Goal: Transaction & Acquisition: Purchase product/service

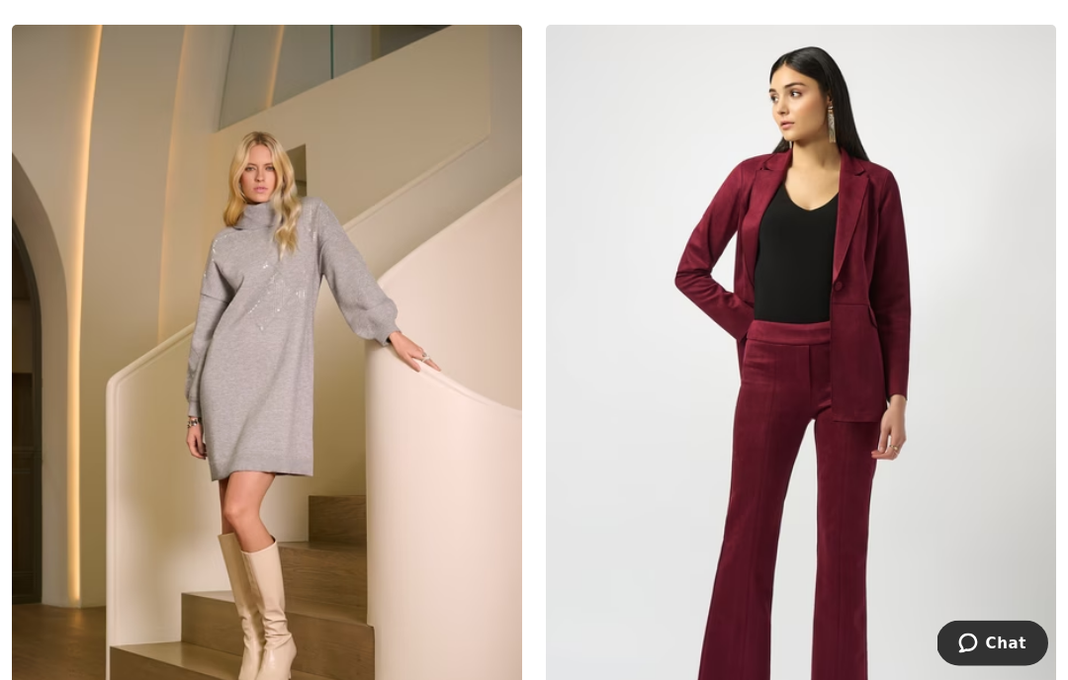
scroll to position [9930, 0]
click at [367, 465] on img at bounding box center [267, 407] width 510 height 765
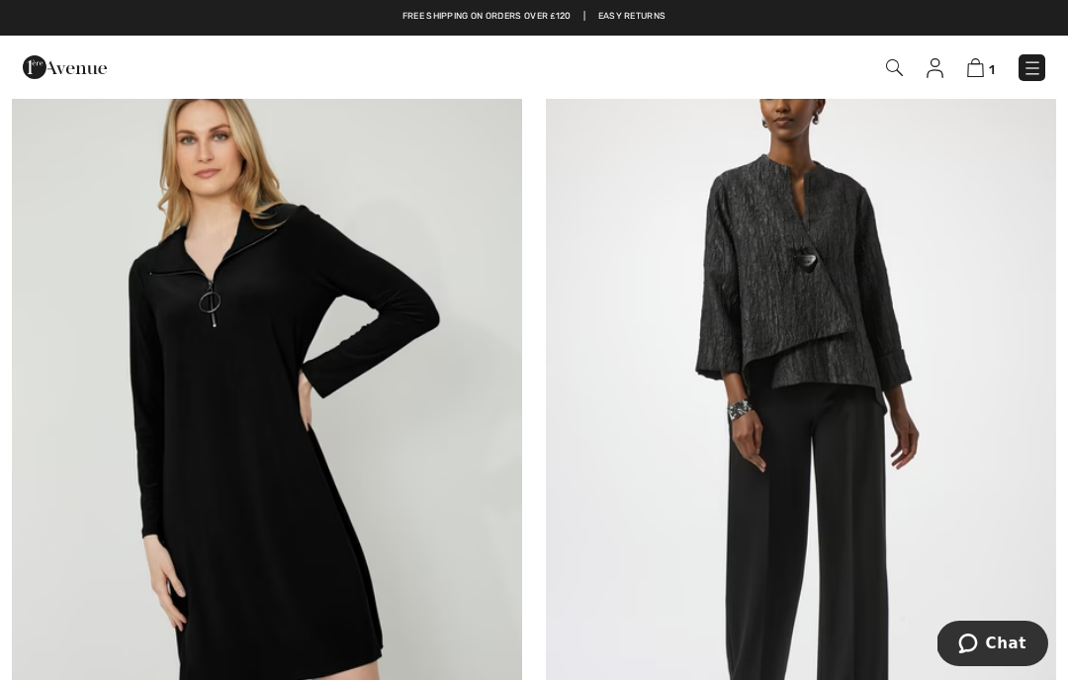
scroll to position [15328, 0]
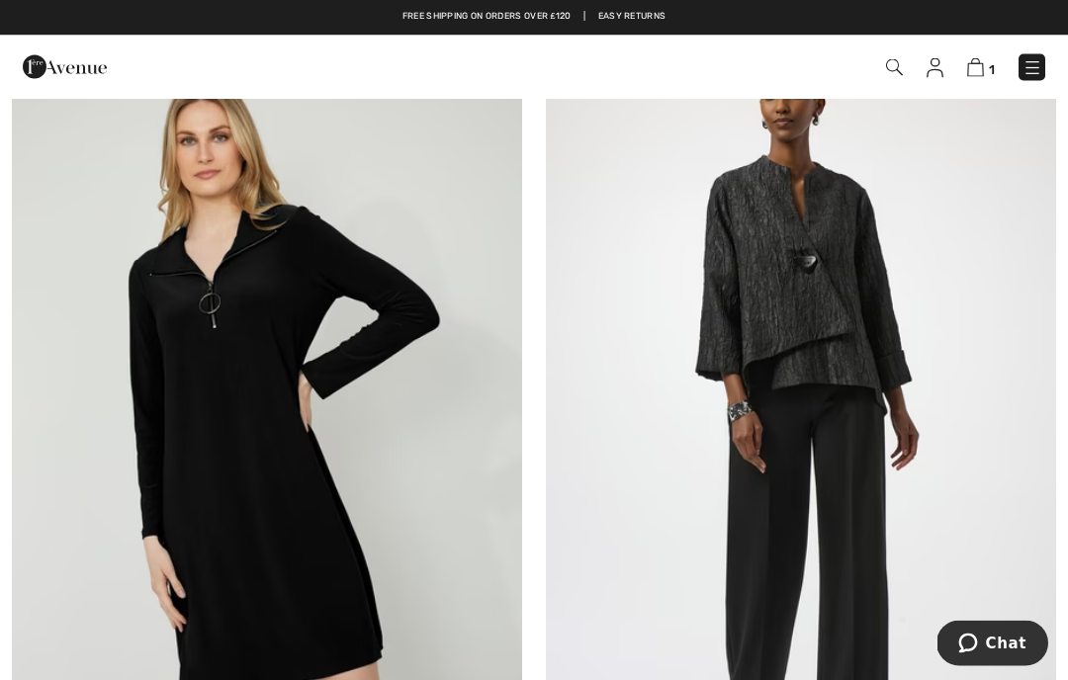
click at [342, 368] on img at bounding box center [267, 420] width 510 height 765
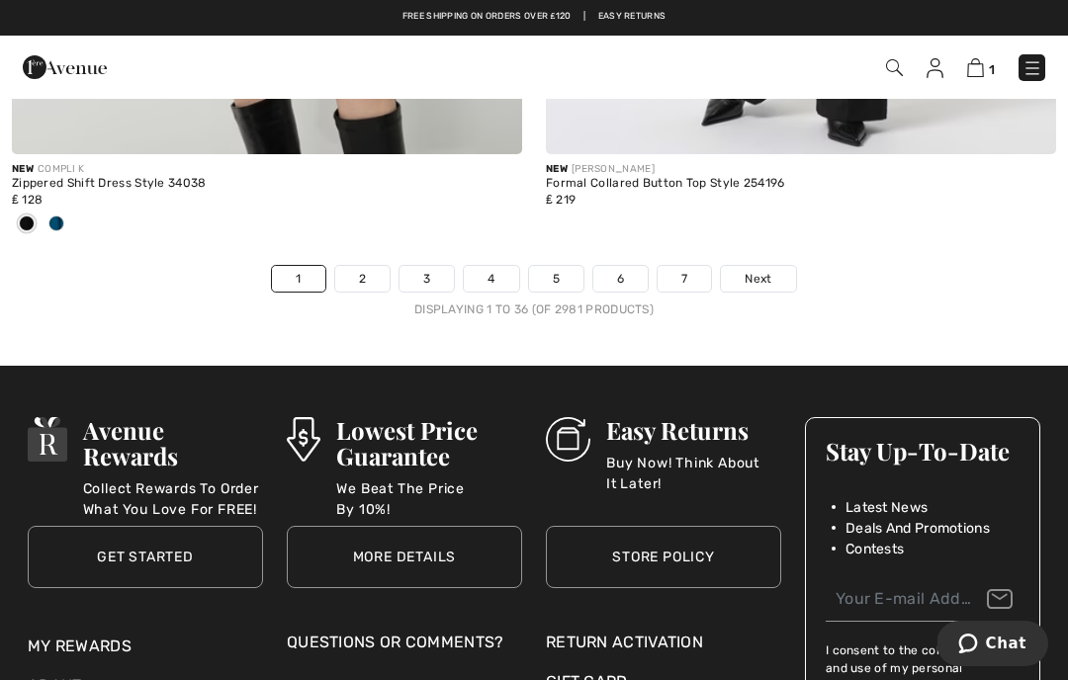
scroll to position [15974, 0]
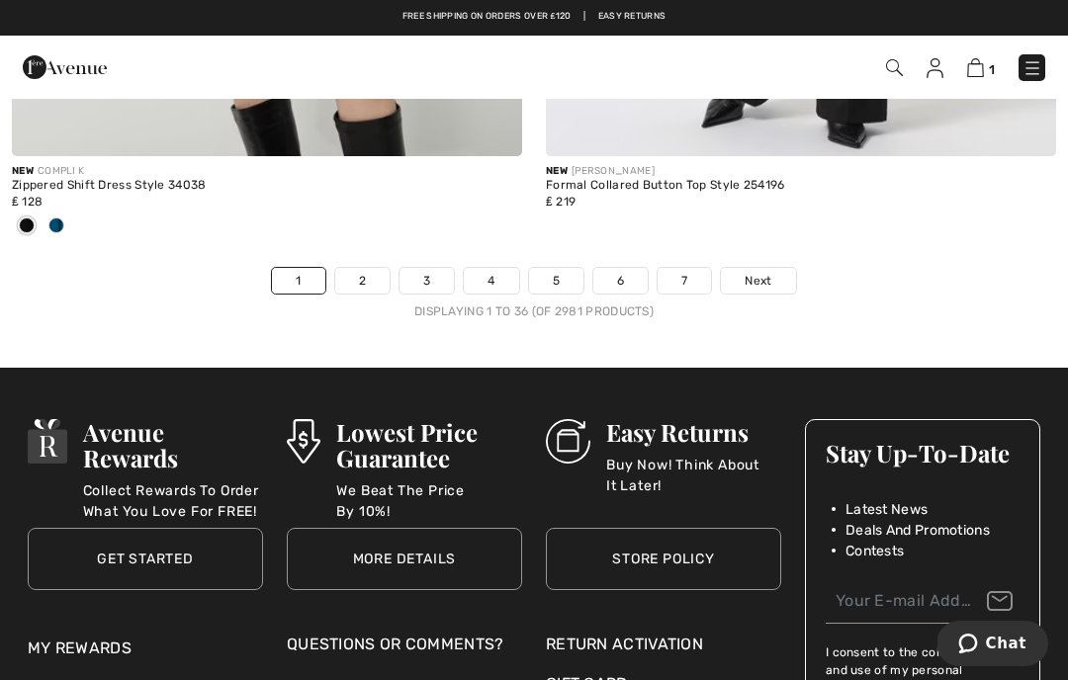
click at [754, 272] on span "Next" at bounding box center [757, 281] width 27 height 18
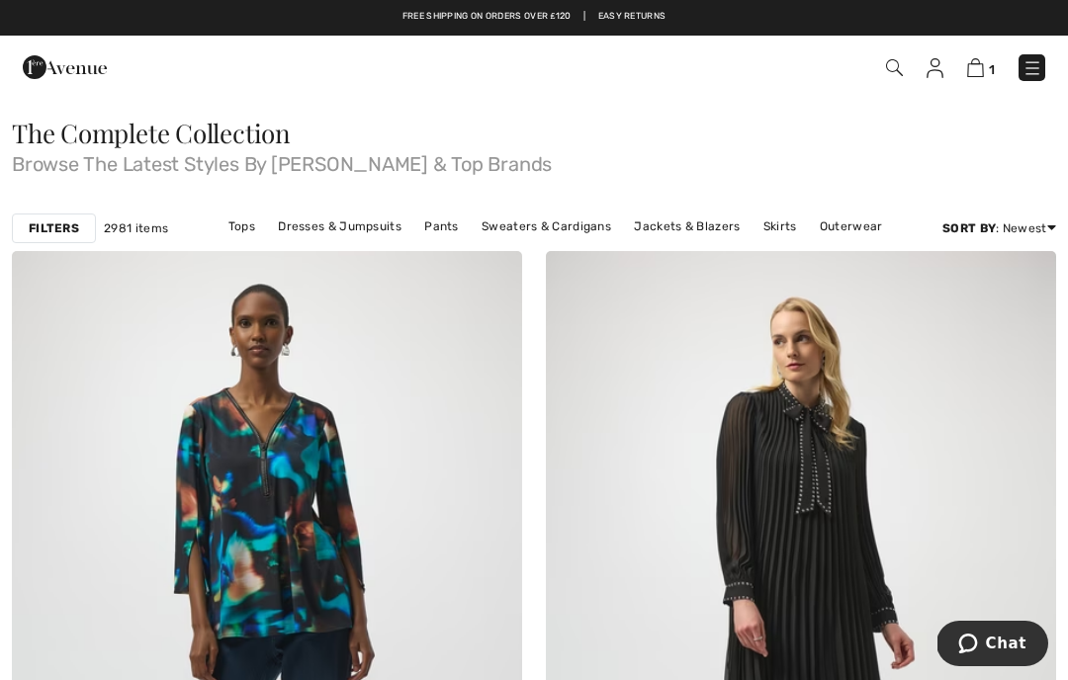
click at [265, 232] on link "Tops" at bounding box center [241, 227] width 46 height 26
click at [244, 235] on link "Tops" at bounding box center [241, 227] width 46 height 26
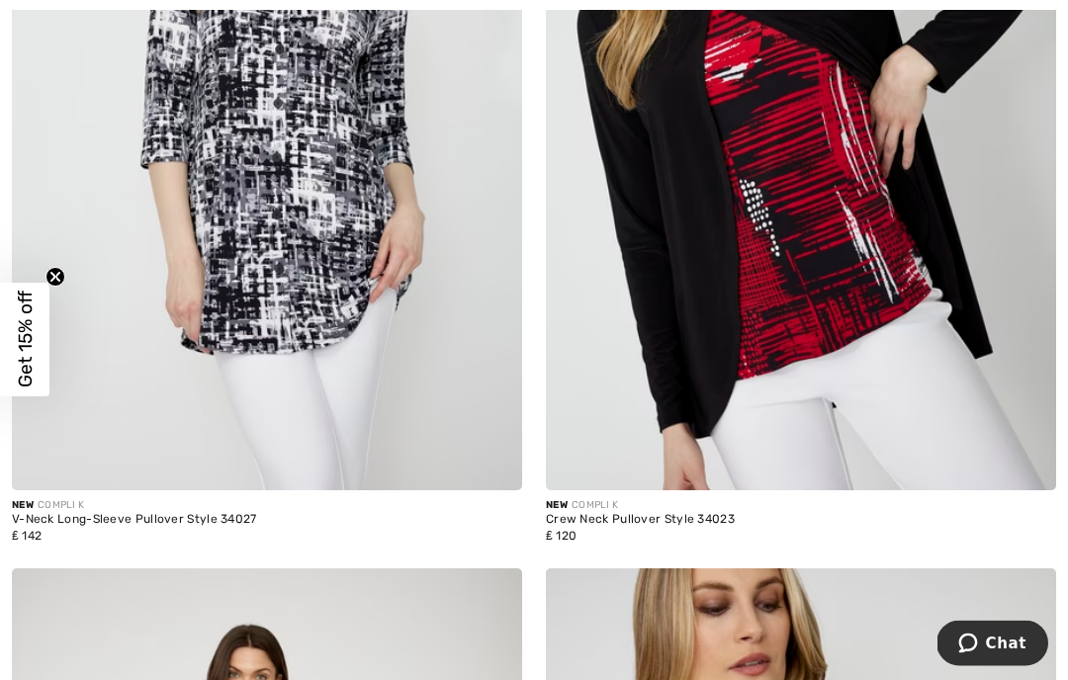
scroll to position [13797, 0]
click at [264, 220] on img at bounding box center [267, 107] width 510 height 765
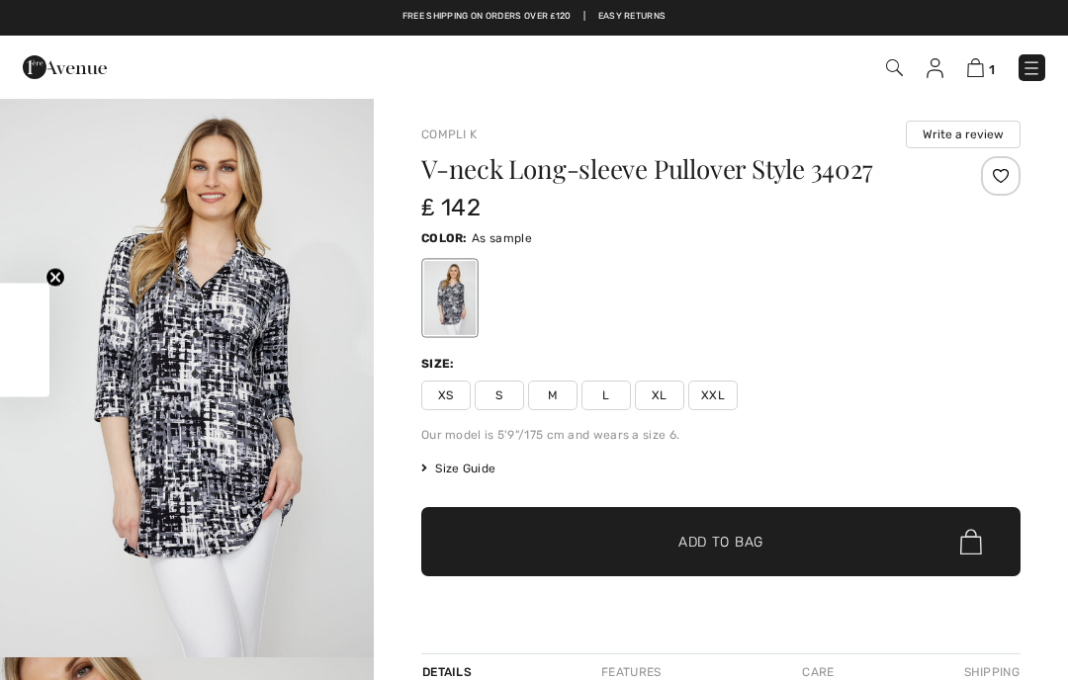
checkbox input "true"
click at [476, 471] on span "Size Guide" at bounding box center [458, 469] width 74 height 18
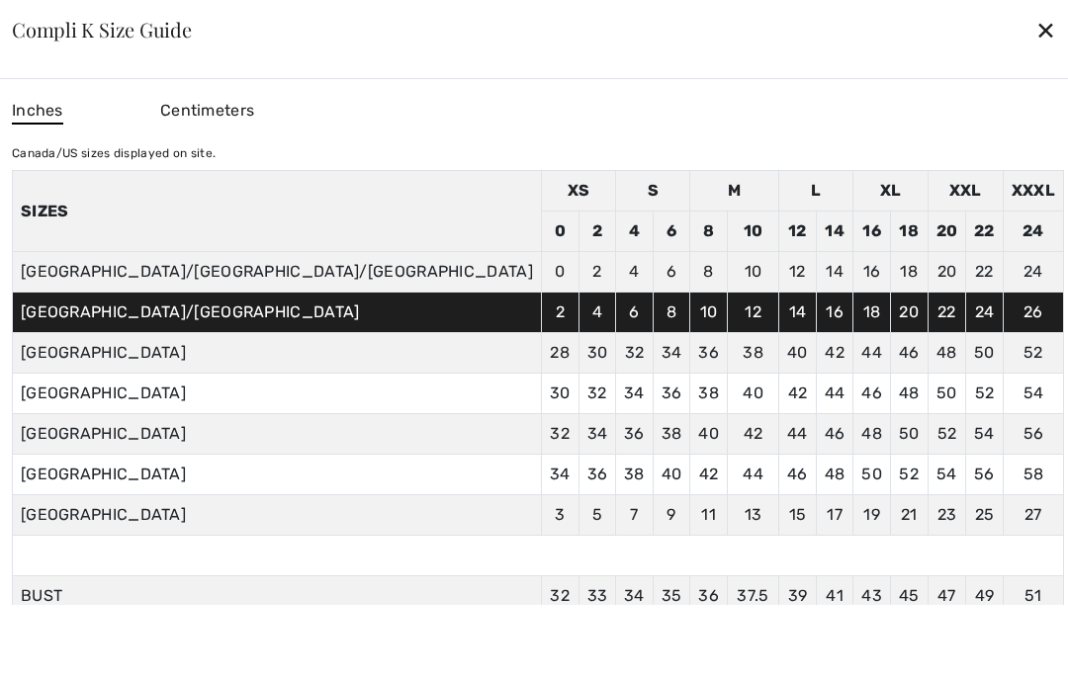
click at [1035, 30] on div "✕" at bounding box center [1045, 30] width 21 height 42
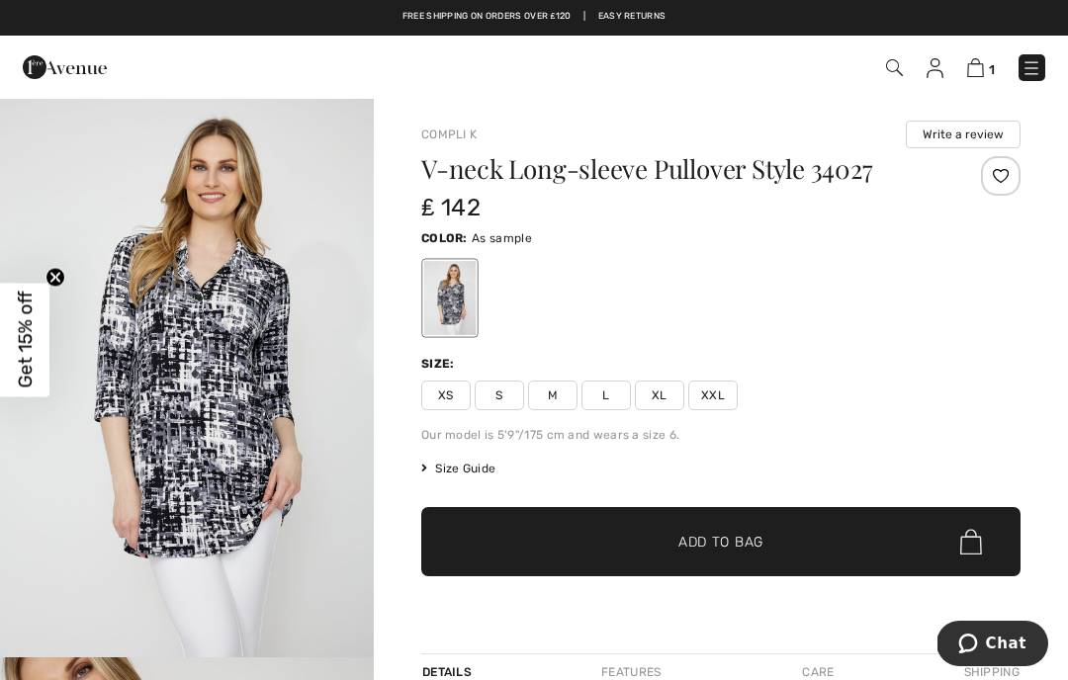
click at [608, 395] on span "L" at bounding box center [605, 396] width 49 height 30
click at [737, 543] on span "Add to Bag" at bounding box center [720, 542] width 85 height 21
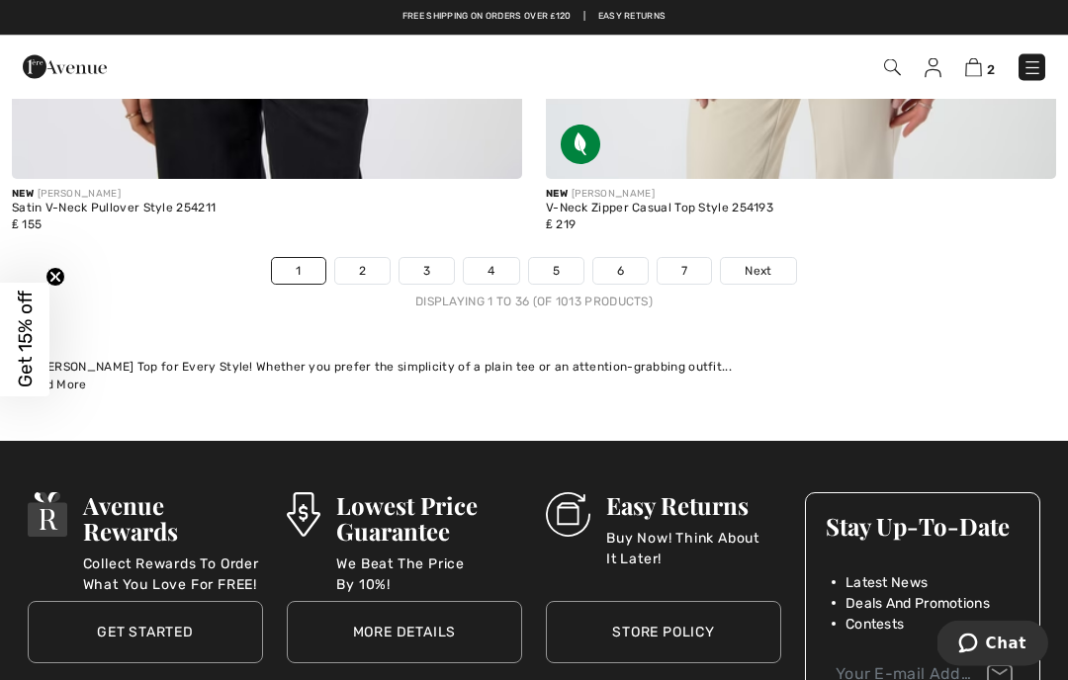
scroll to position [15795, 0]
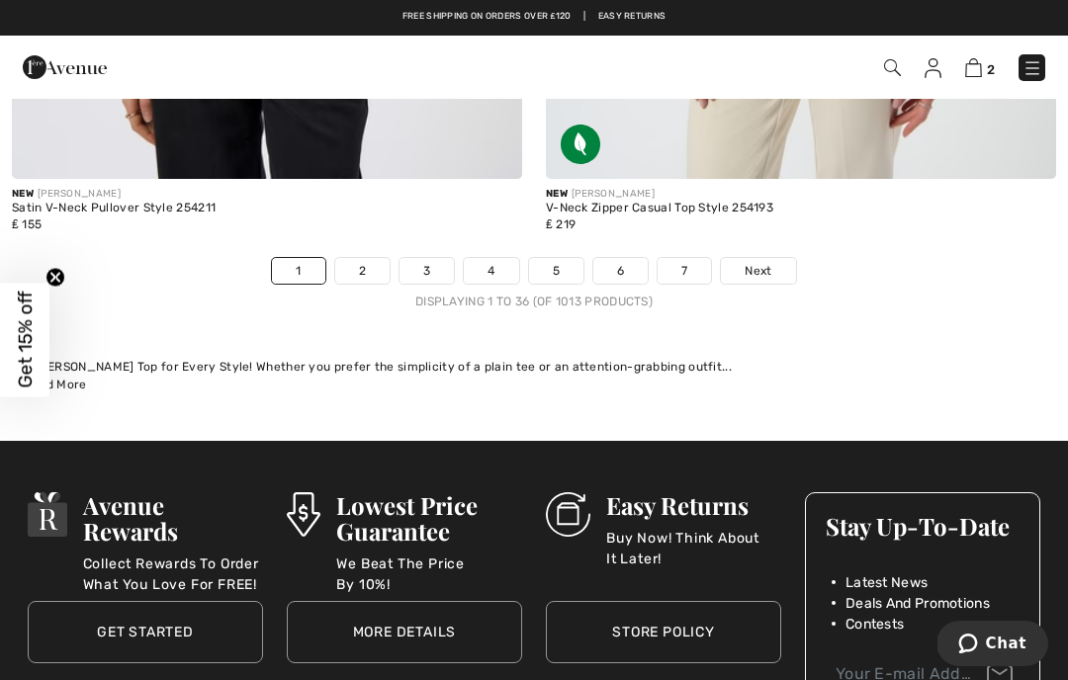
click at [755, 262] on span "Next" at bounding box center [757, 271] width 27 height 18
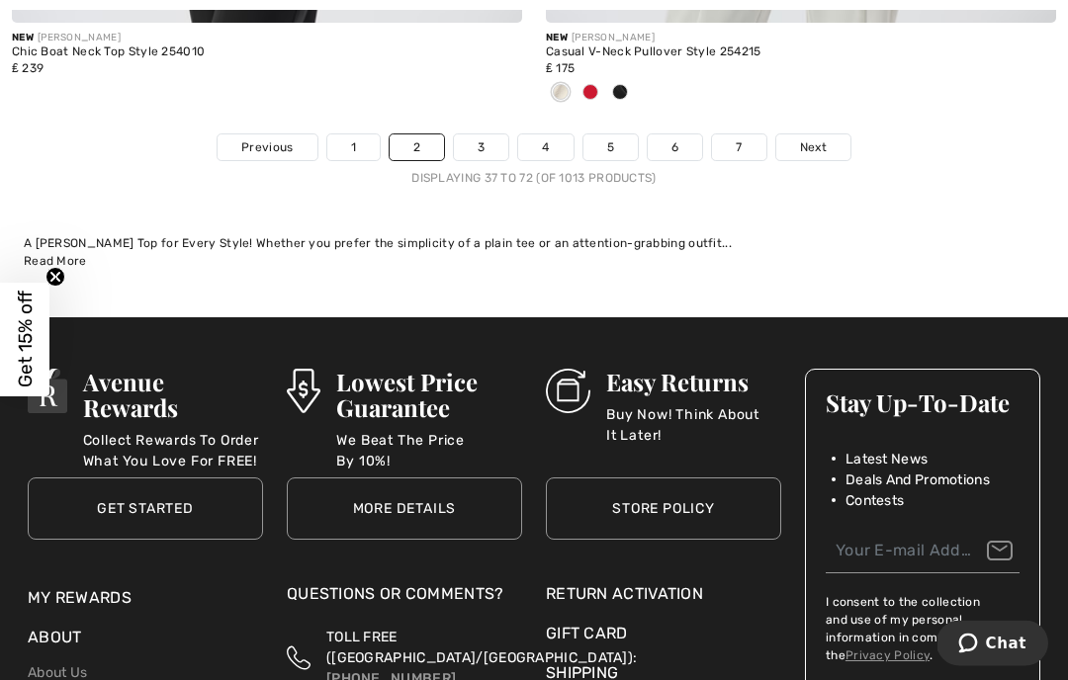
scroll to position [15788, 0]
click at [822, 138] on span "Next" at bounding box center [813, 147] width 27 height 18
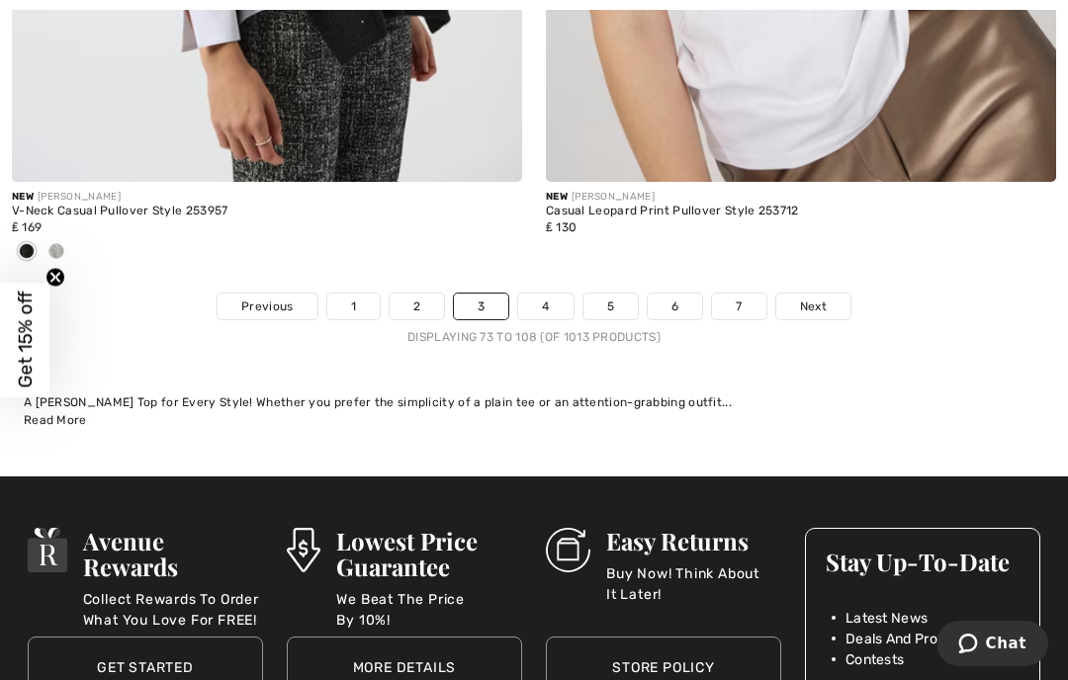
scroll to position [15924, 0]
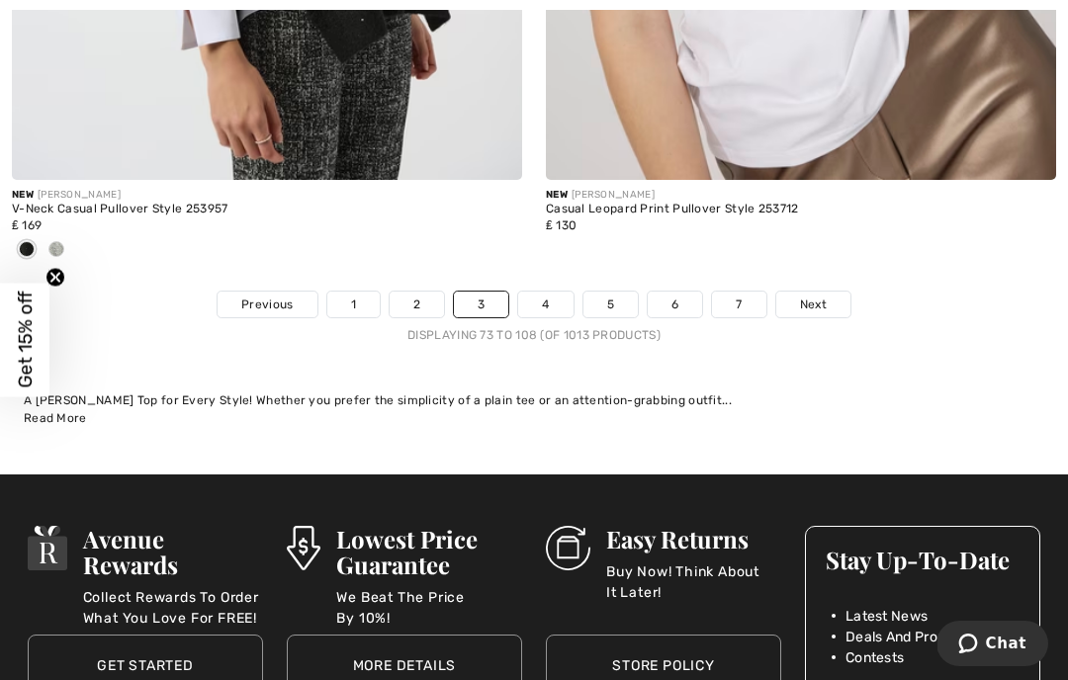
click at [813, 296] on span "Next" at bounding box center [813, 305] width 27 height 18
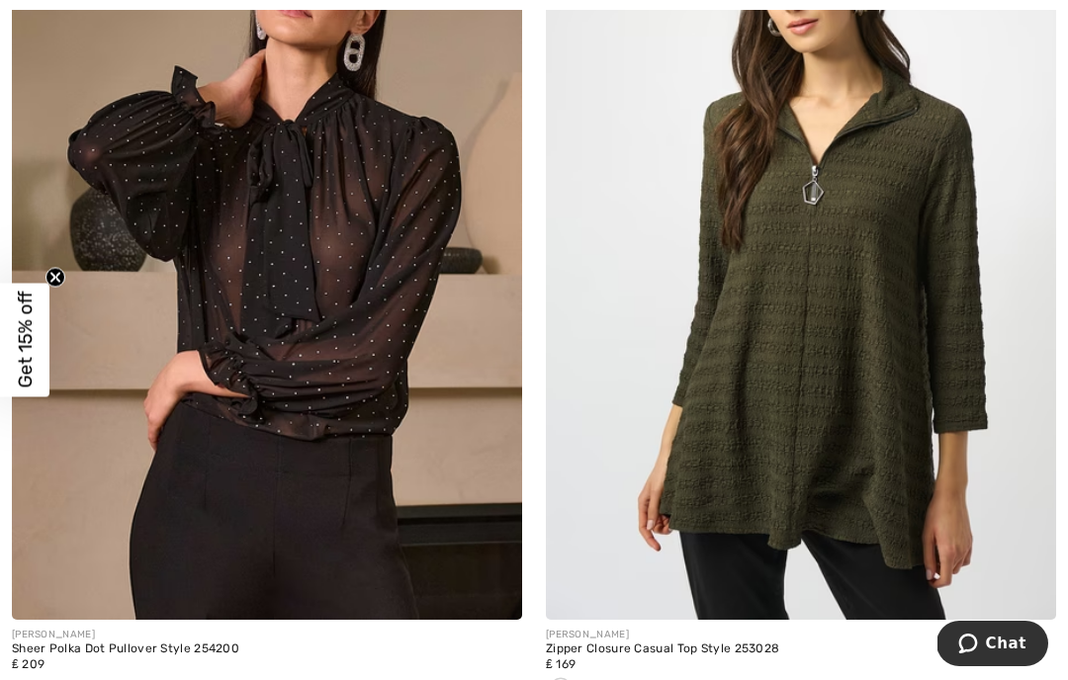
scroll to position [2122, 0]
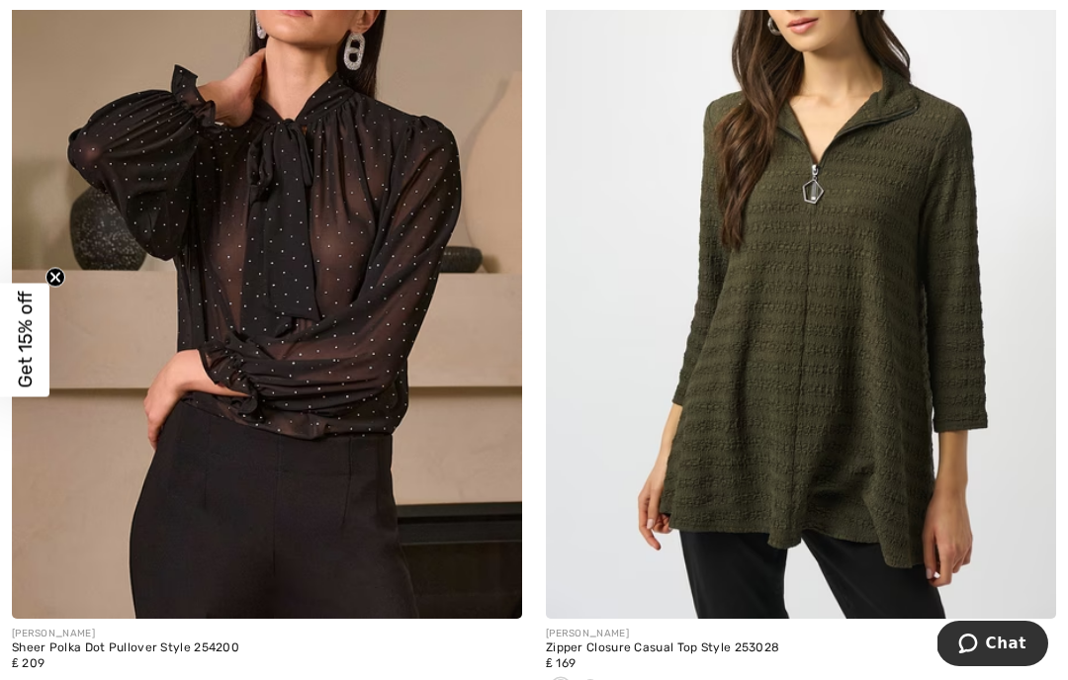
click at [853, 365] on img at bounding box center [801, 236] width 510 height 765
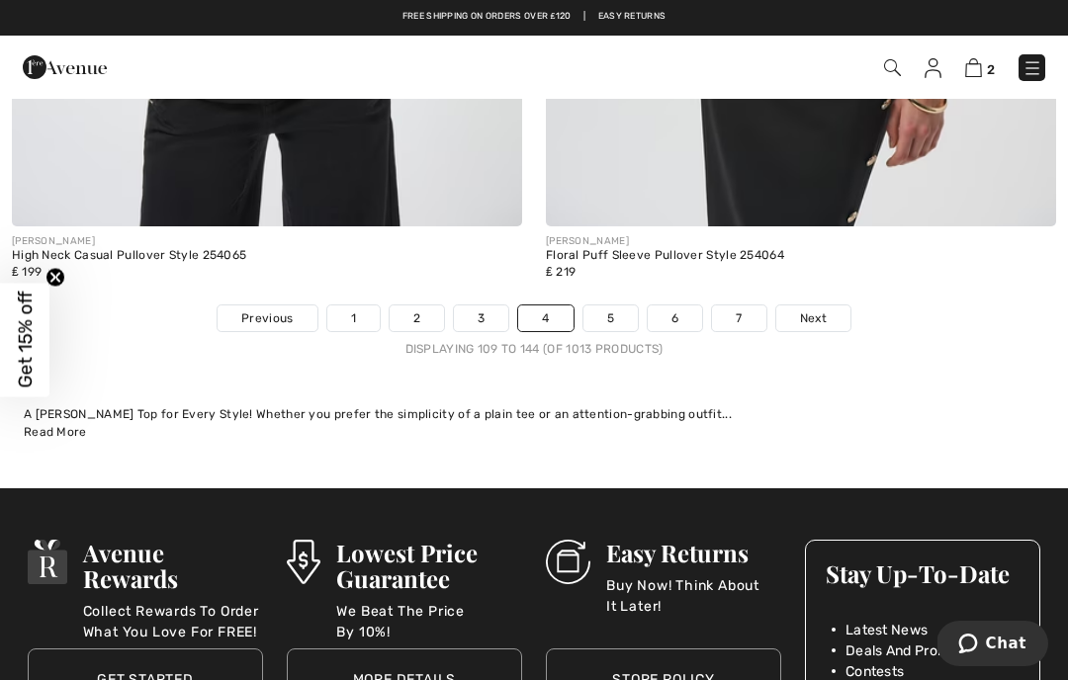
scroll to position [15877, 0]
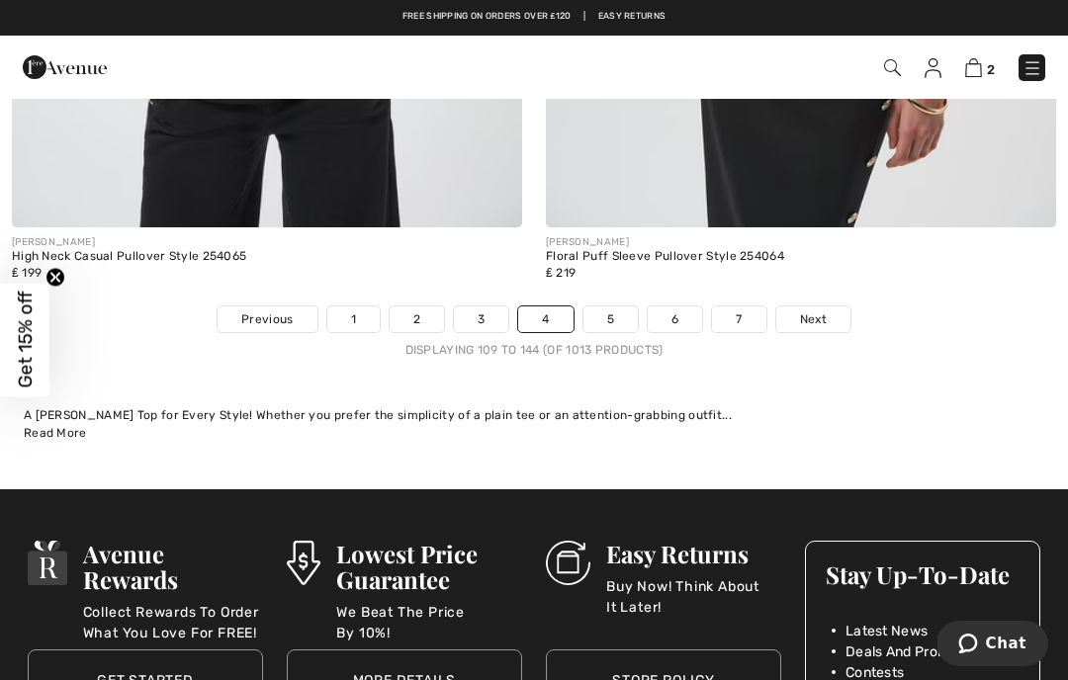
click at [802, 310] on span "Next" at bounding box center [813, 319] width 27 height 18
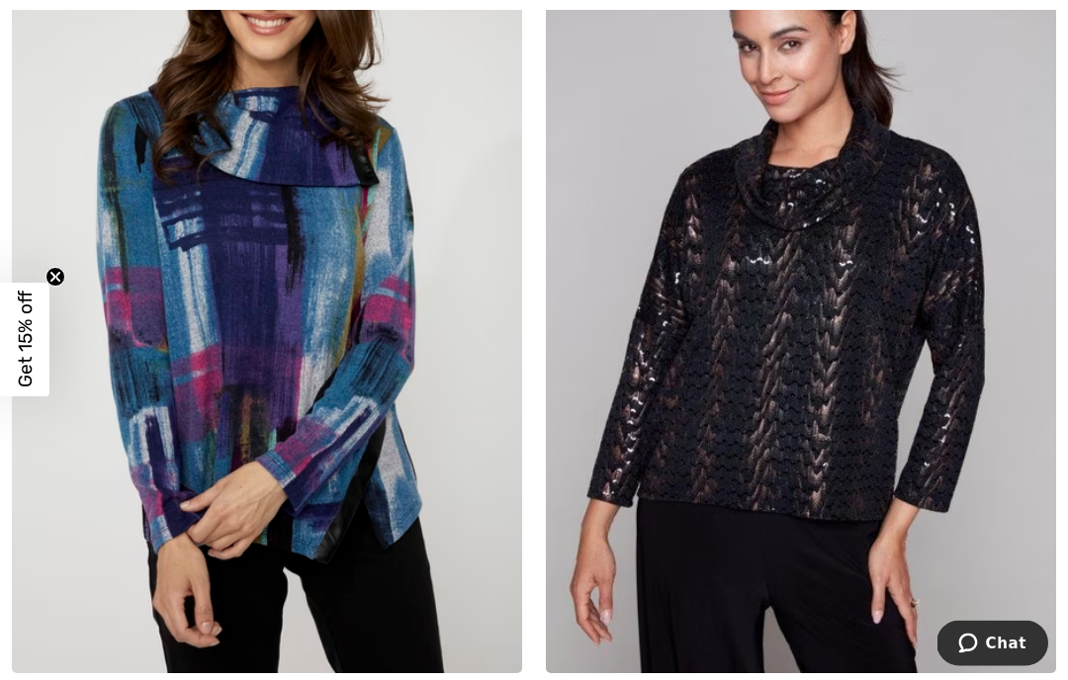
scroll to position [4599, 0]
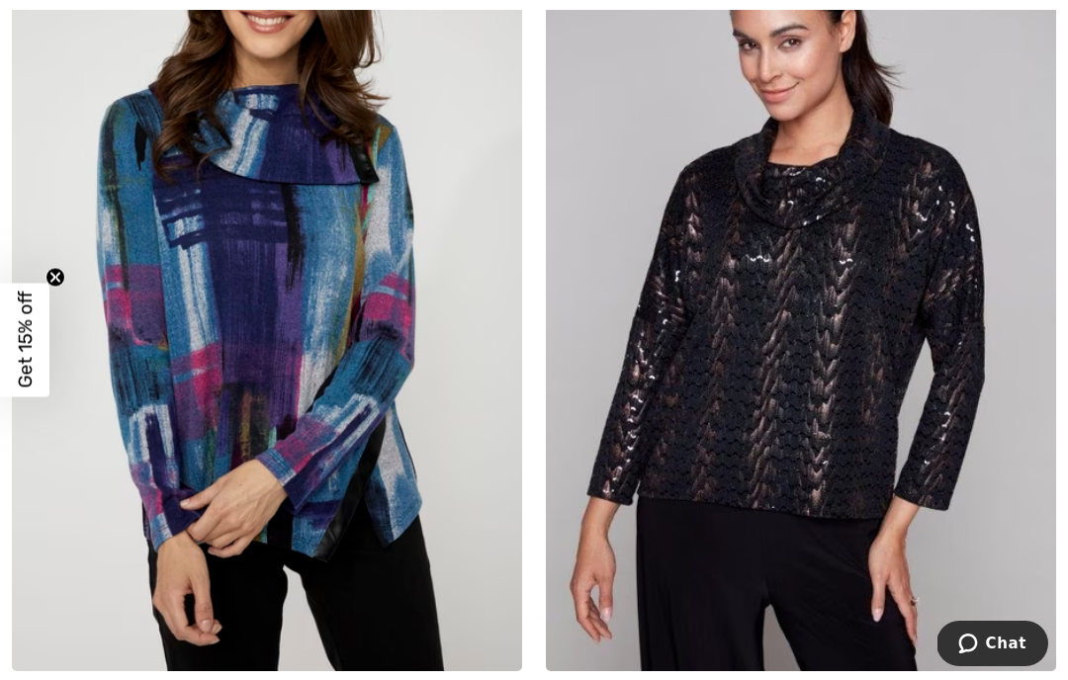
click at [254, 447] on img at bounding box center [267, 288] width 510 height 765
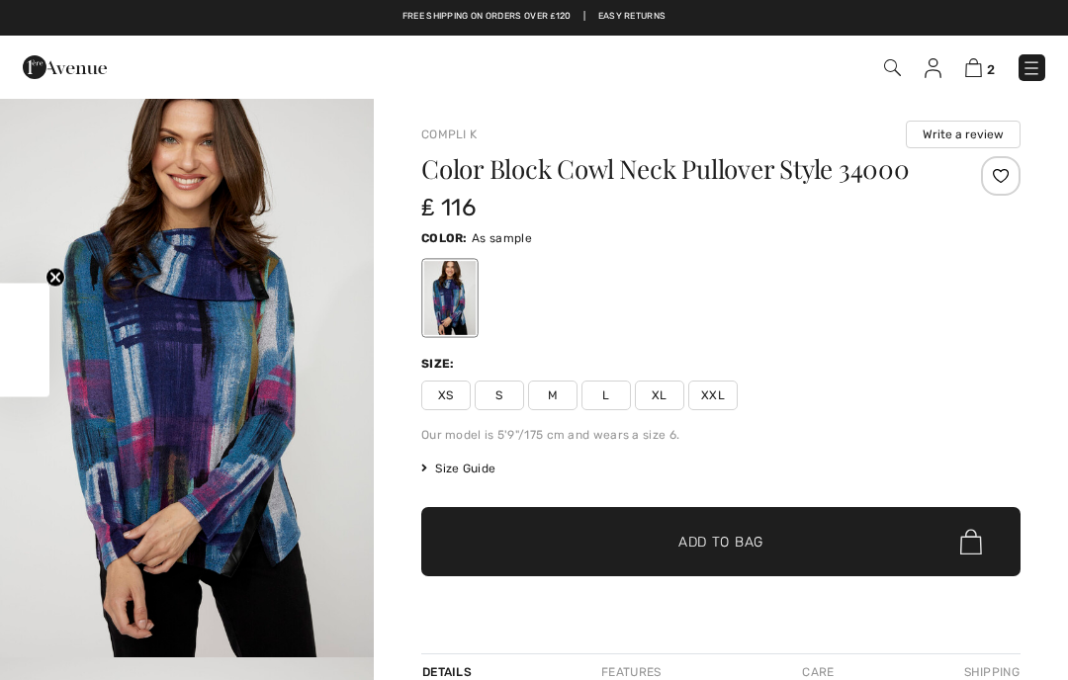
checkbox input "true"
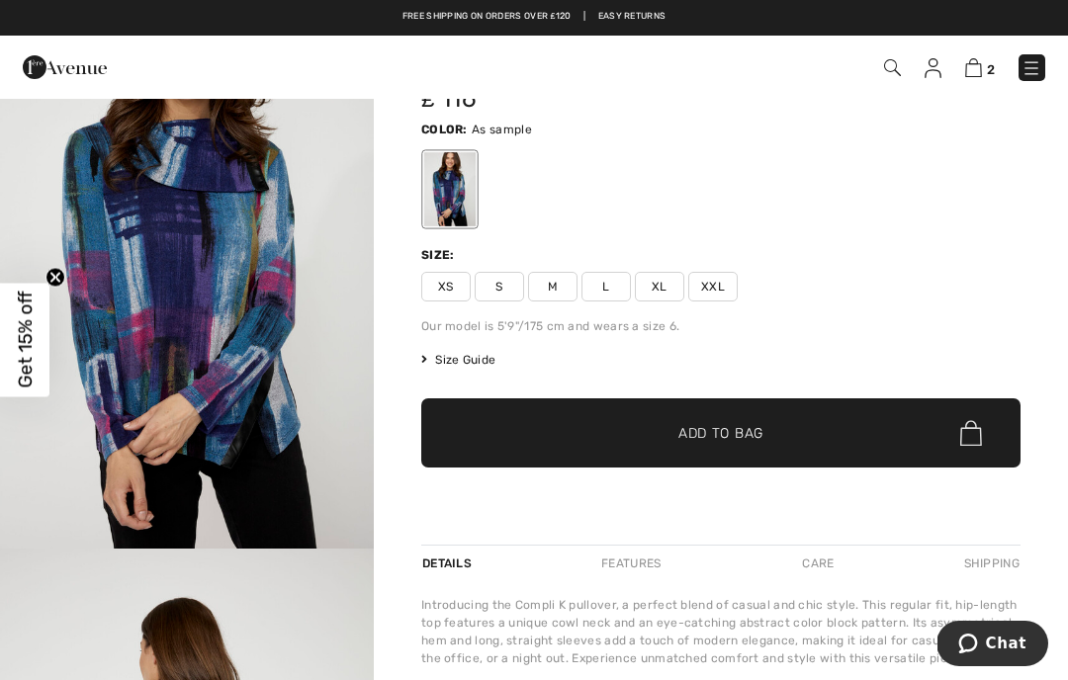
scroll to position [107, 0]
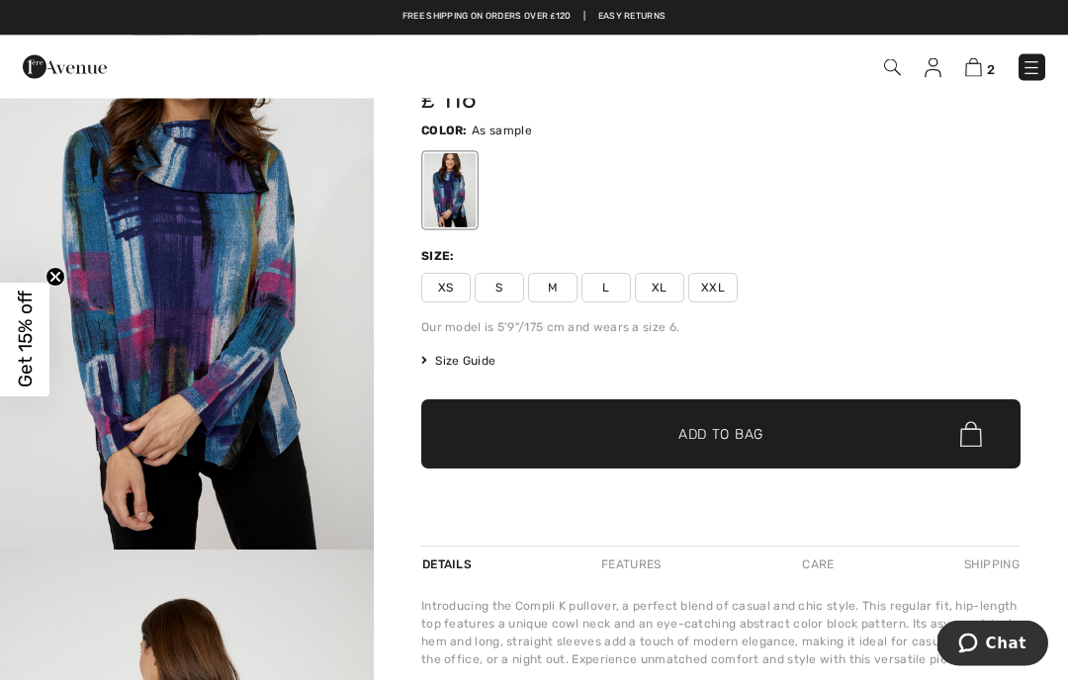
click at [455, 353] on span "Size Guide" at bounding box center [458, 362] width 74 height 18
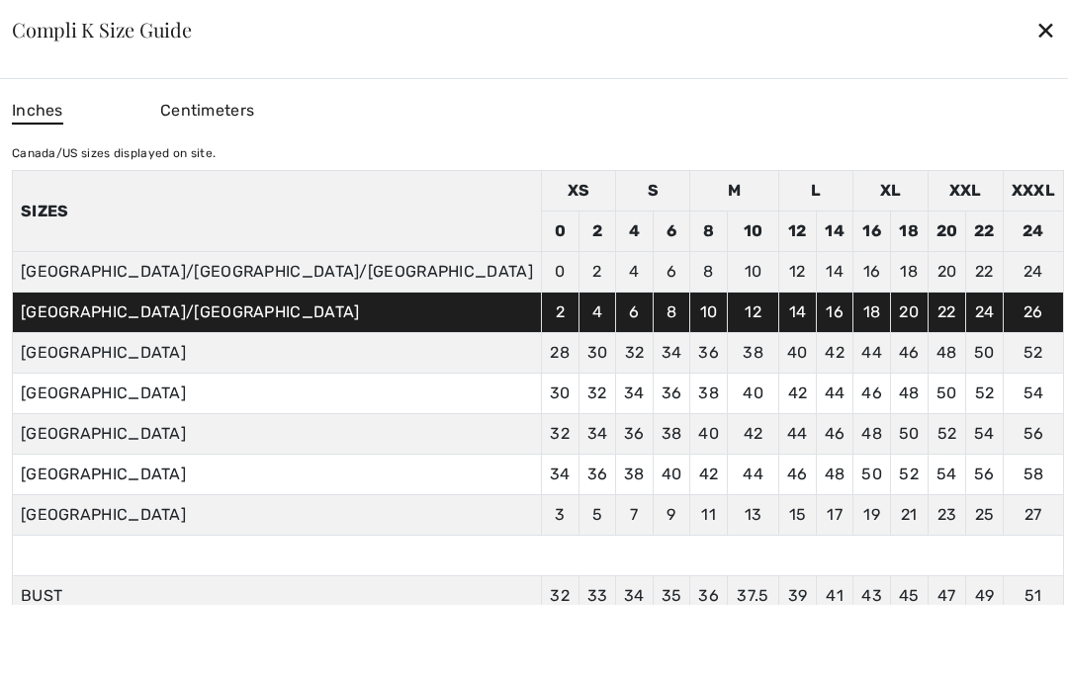
click at [1035, 15] on div "✕" at bounding box center [1045, 30] width 21 height 42
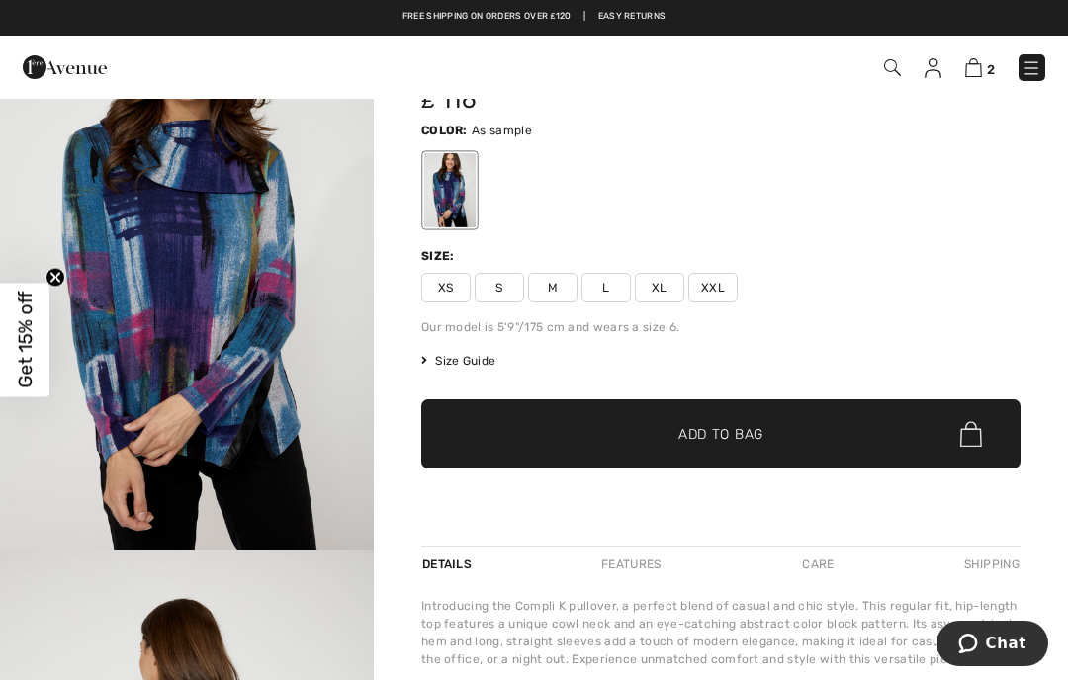
click at [604, 285] on span "L" at bounding box center [605, 288] width 49 height 30
click at [762, 442] on span "Add to Bag" at bounding box center [720, 434] width 85 height 21
click at [469, 367] on span "Size Guide" at bounding box center [458, 361] width 74 height 18
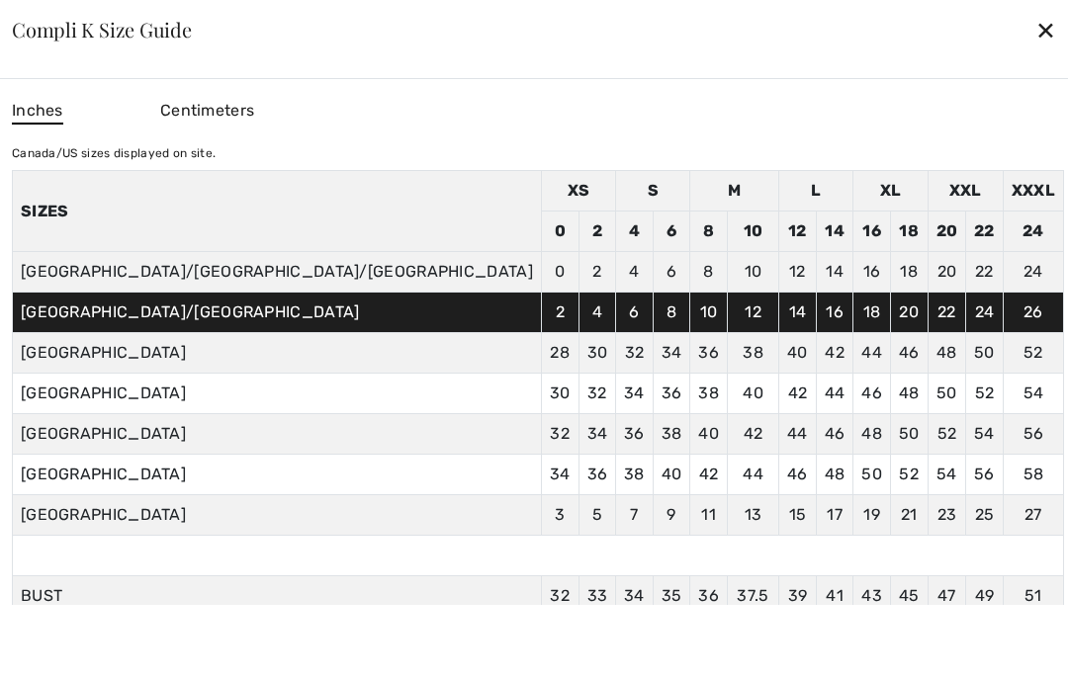
click at [1035, 13] on div "✕" at bounding box center [1045, 30] width 21 height 42
